Goal: Transaction & Acquisition: Subscribe to service/newsletter

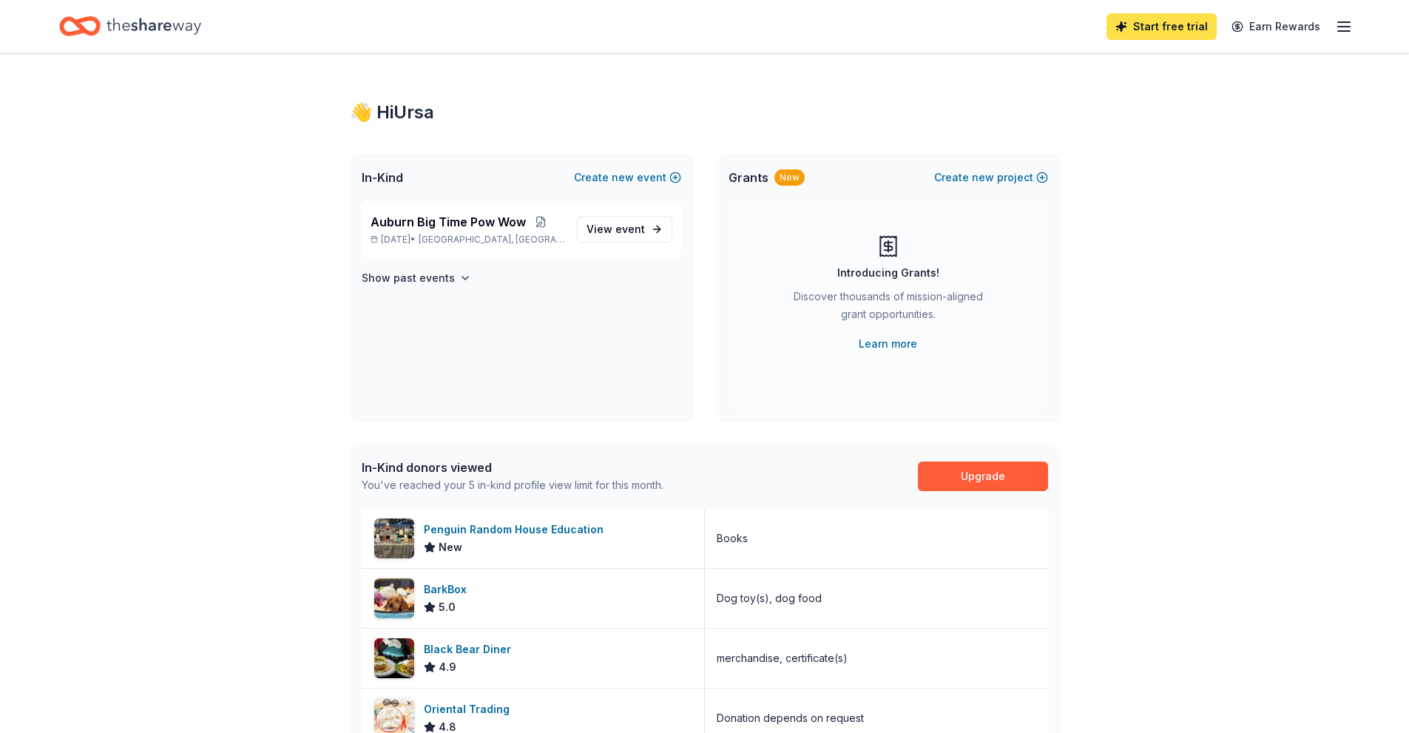
click at [1196, 18] on link "Start free trial" at bounding box center [1161, 26] width 110 height 27
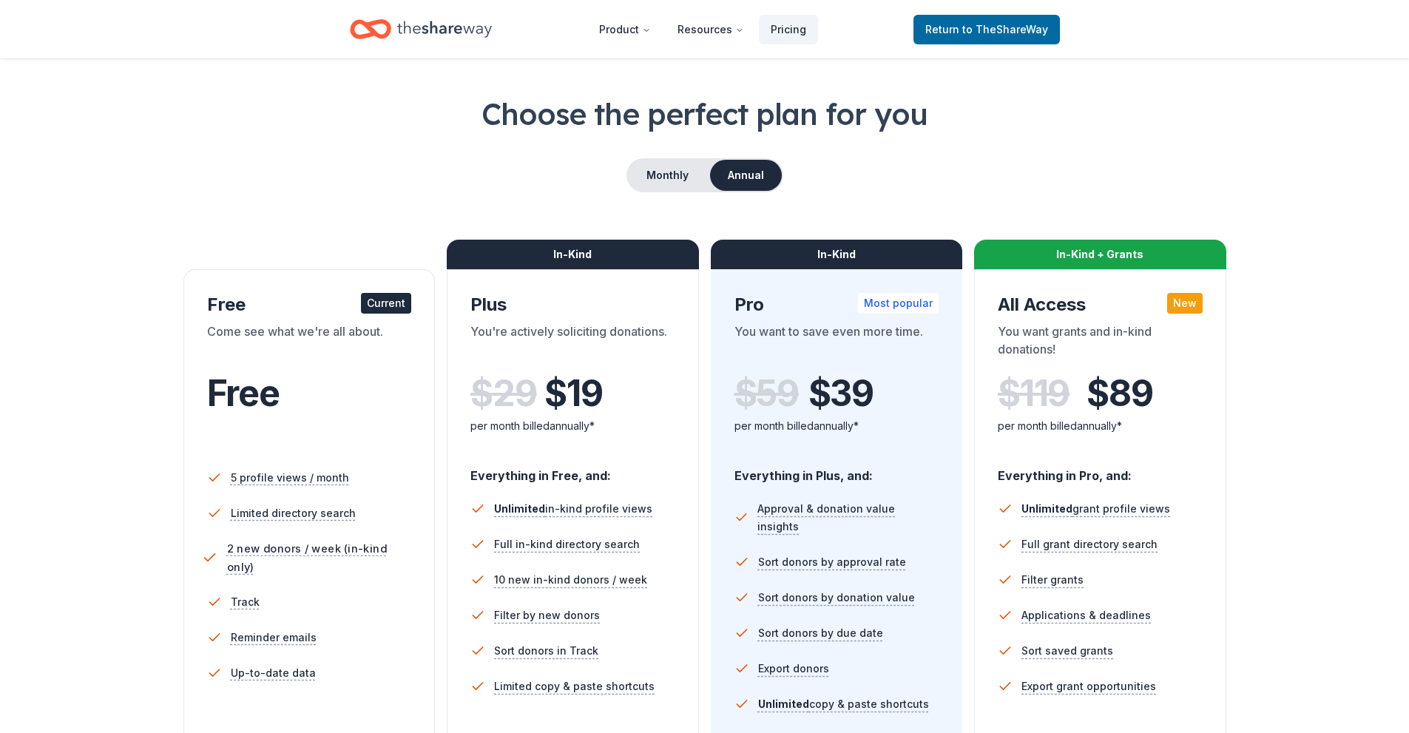
scroll to position [74, 0]
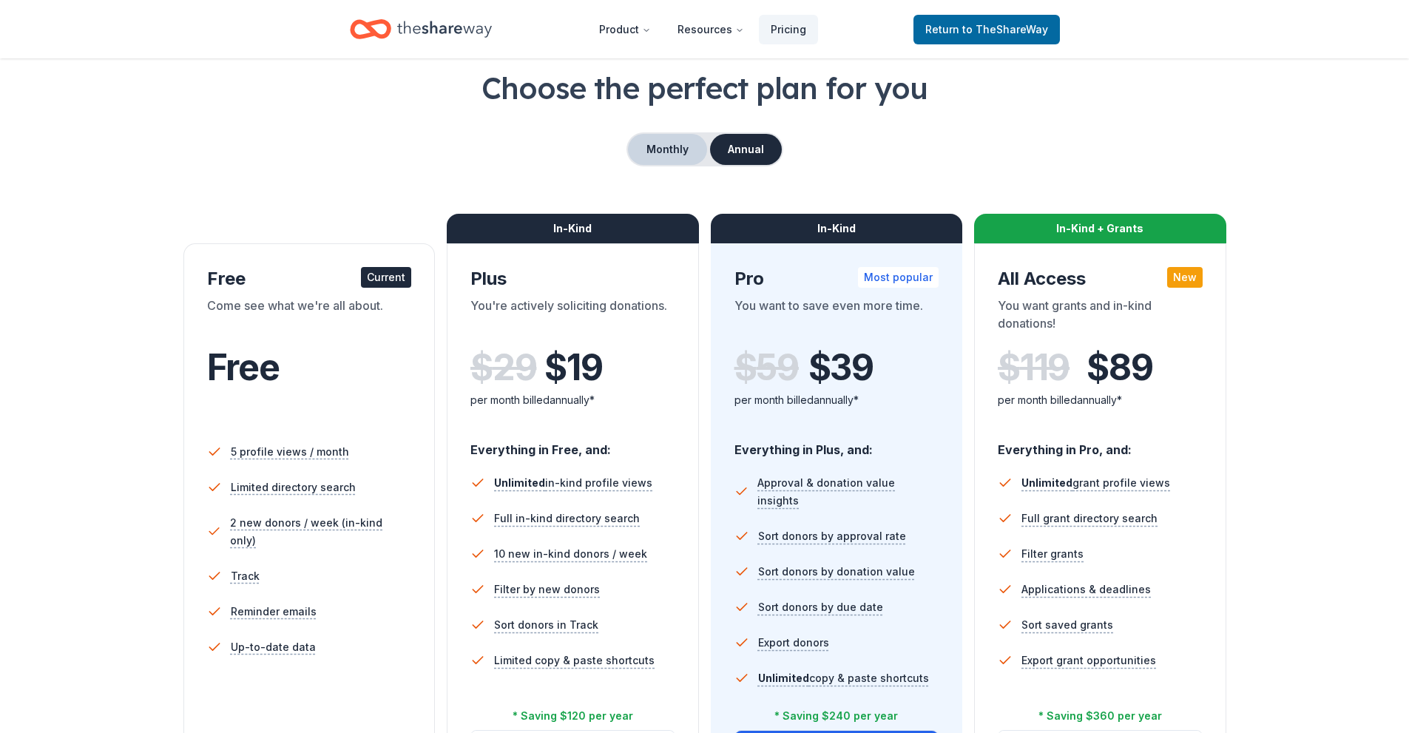
click at [670, 158] on button "Monthly" at bounding box center [667, 149] width 79 height 31
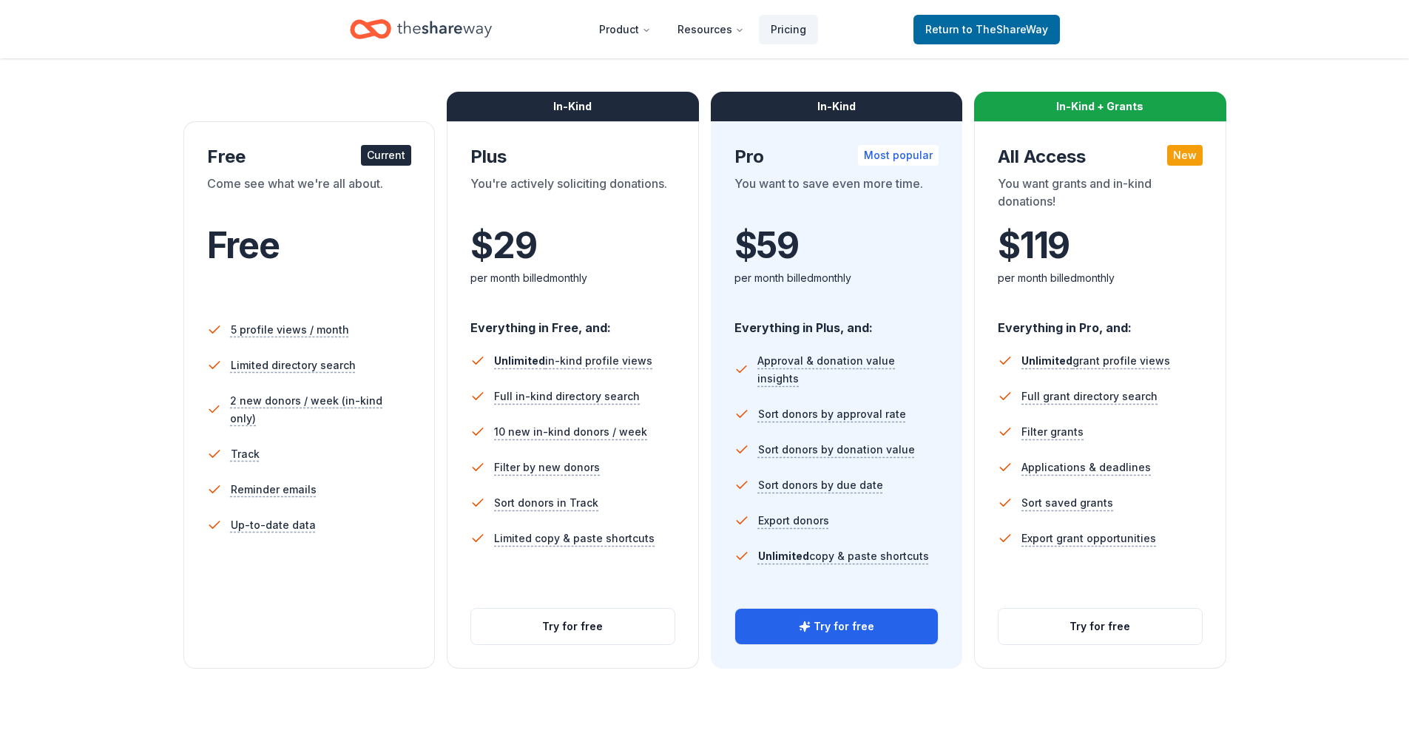
scroll to position [222, 0]
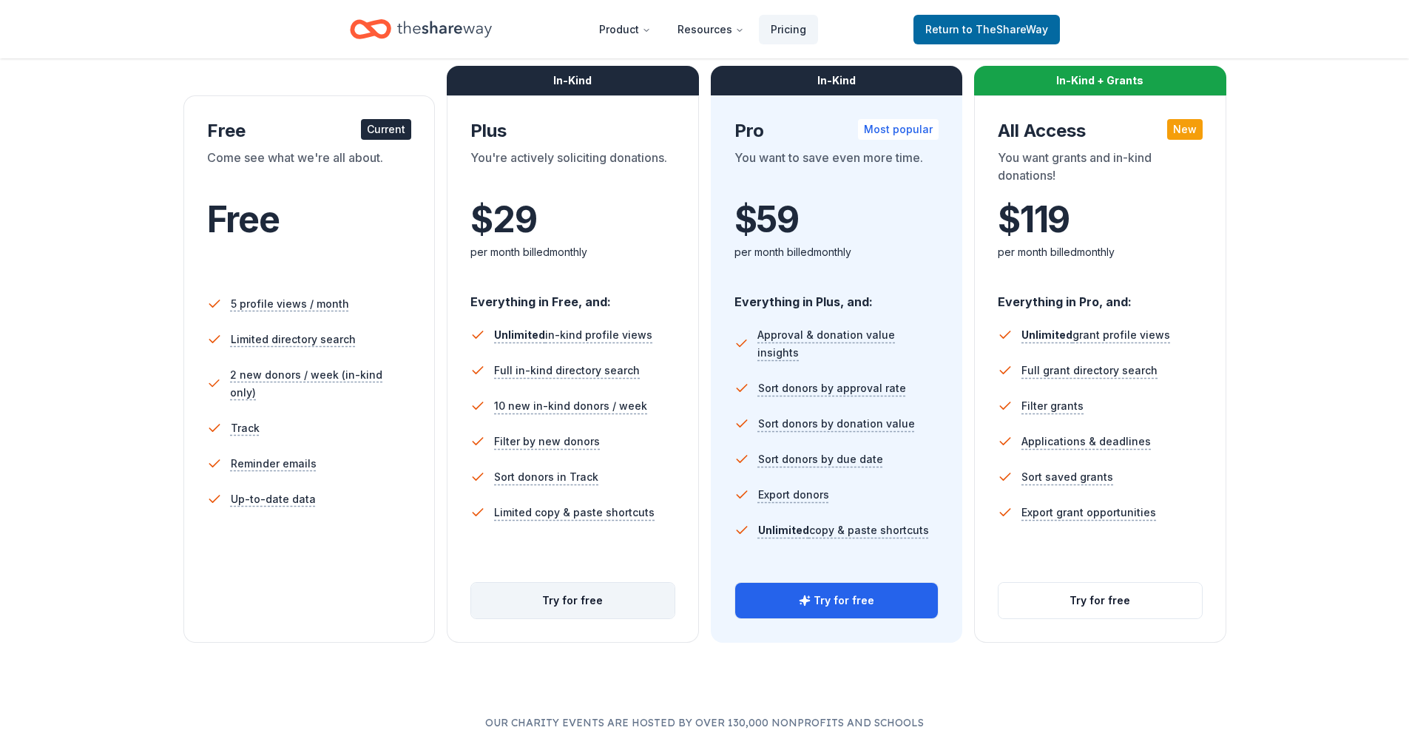
click at [607, 603] on button "Try for free" at bounding box center [572, 600] width 203 height 35
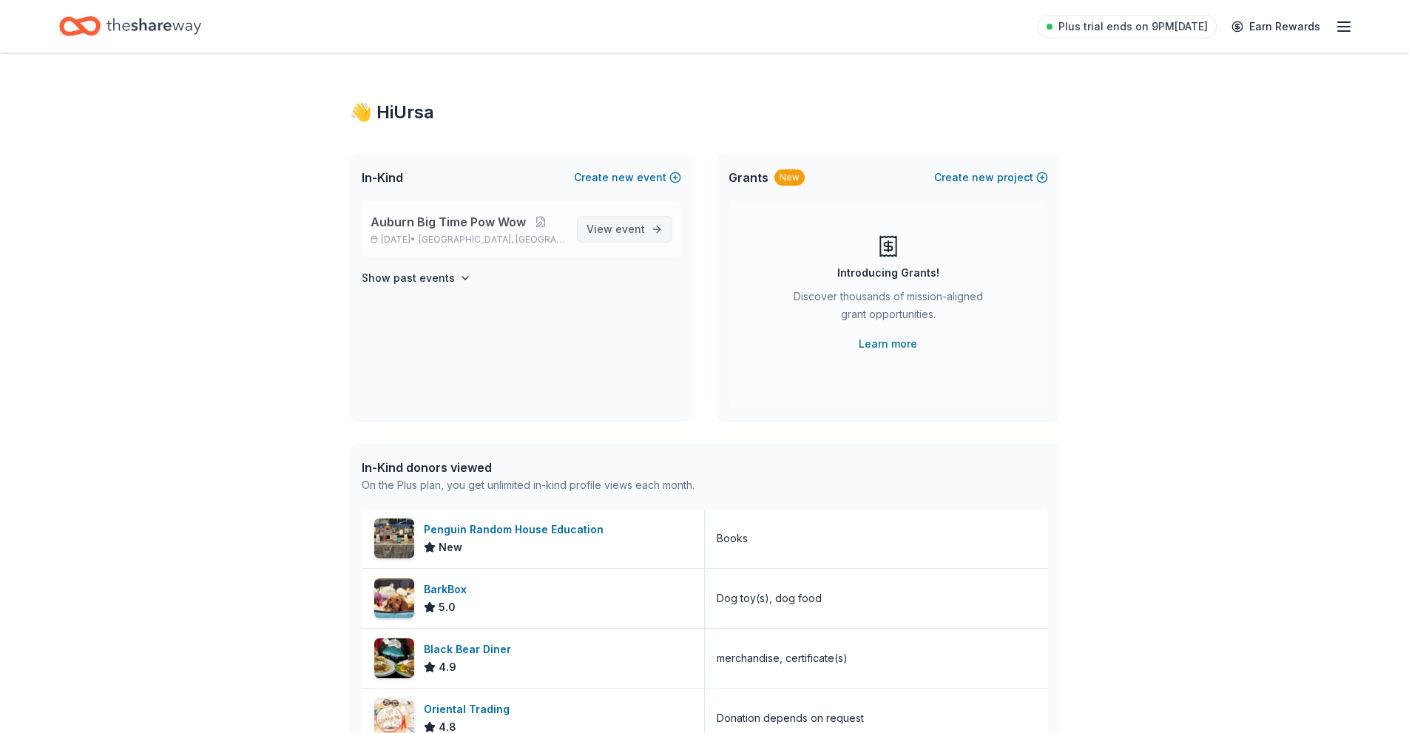
click at [618, 227] on span "event" at bounding box center [630, 229] width 30 height 13
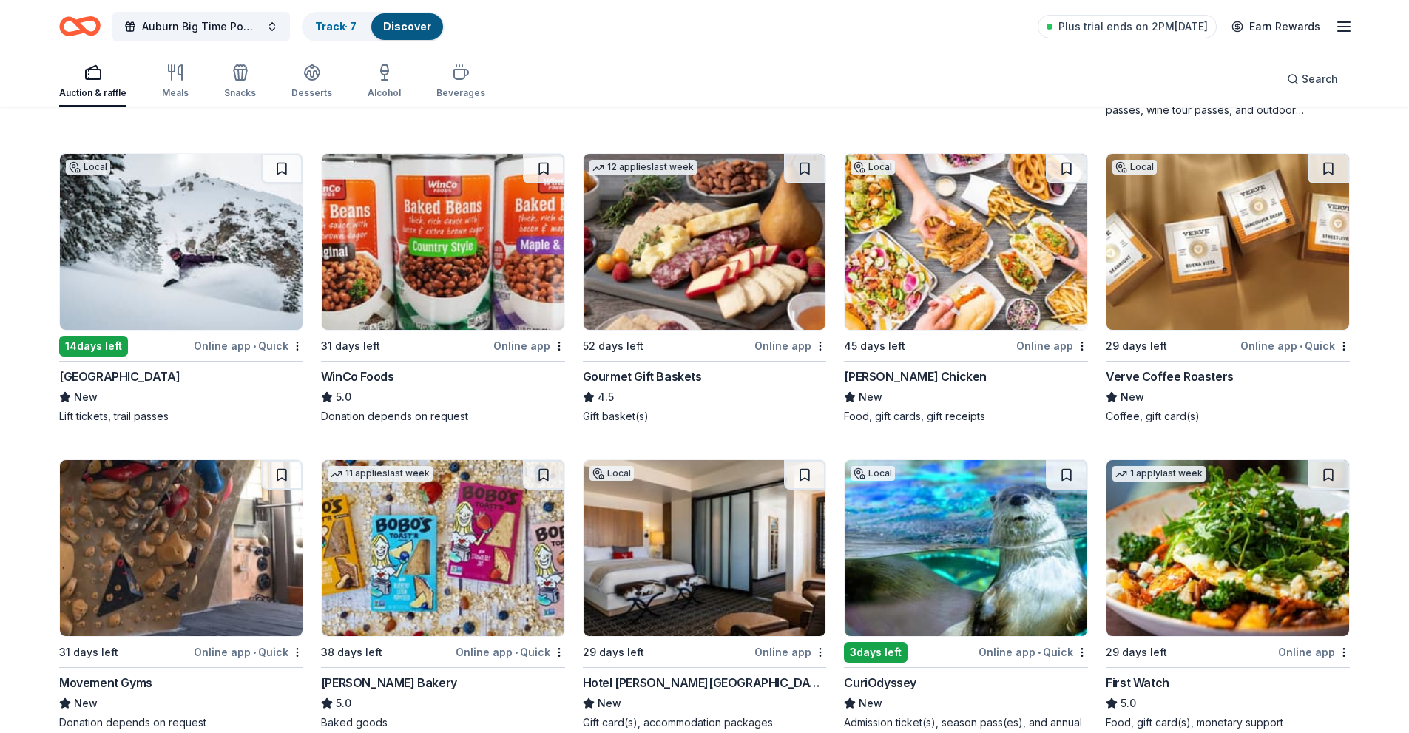
scroll to position [1518, 0]
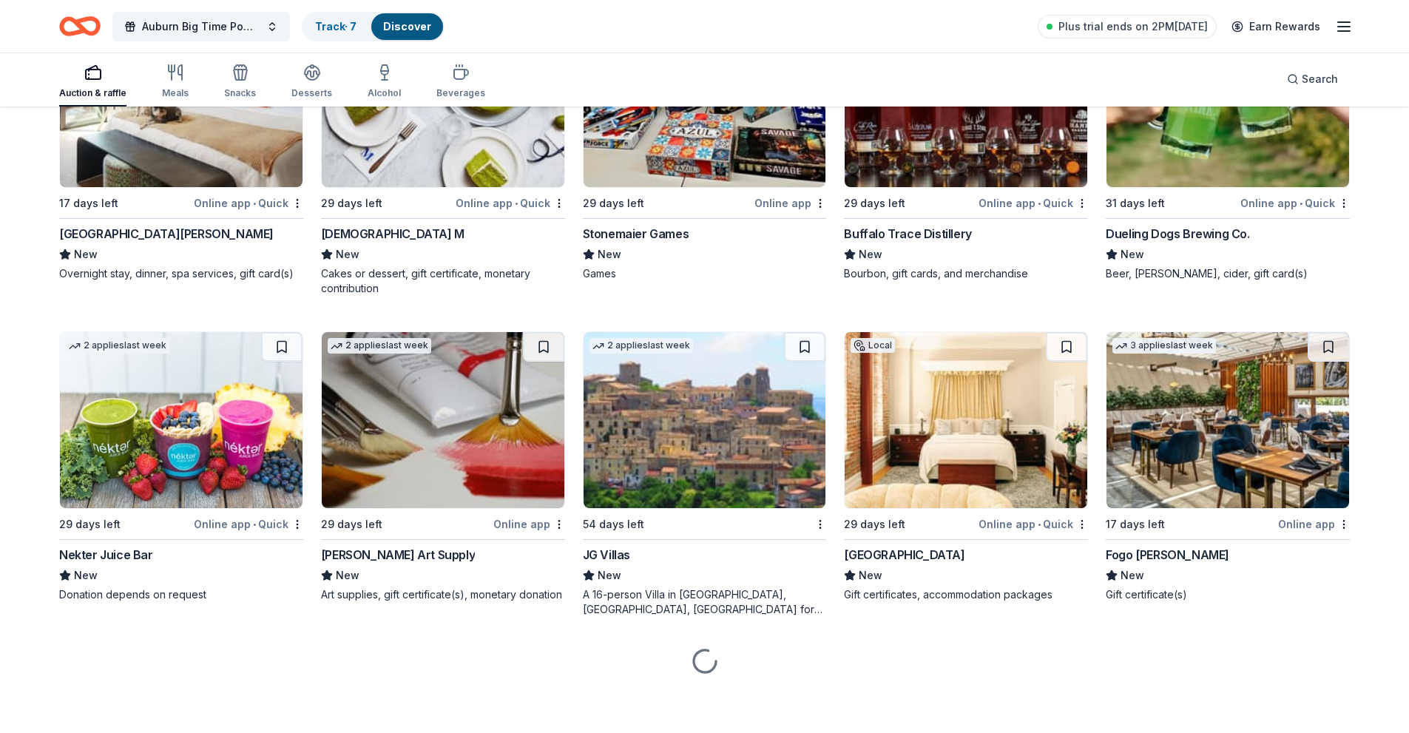
scroll to position [4071, 0]
